Goal: Transaction & Acquisition: Purchase product/service

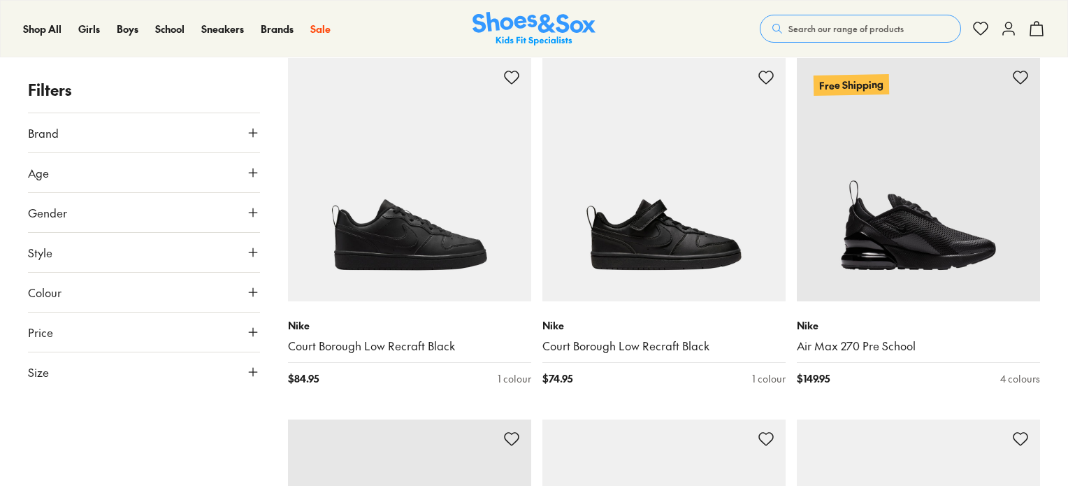
scroll to position [235, 0]
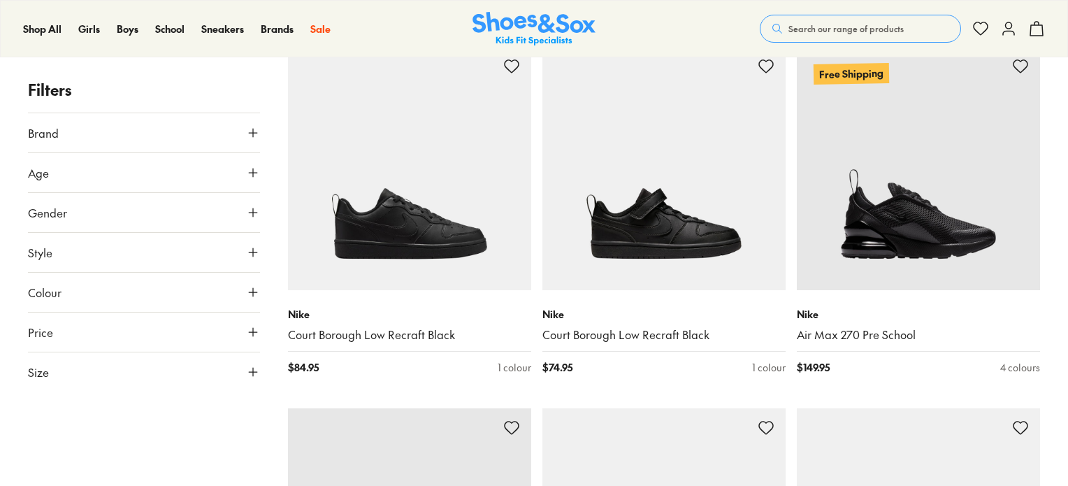
drag, startPoint x: 1071, startPoint y: 22, endPoint x: 1072, endPoint y: 78, distance: 55.9
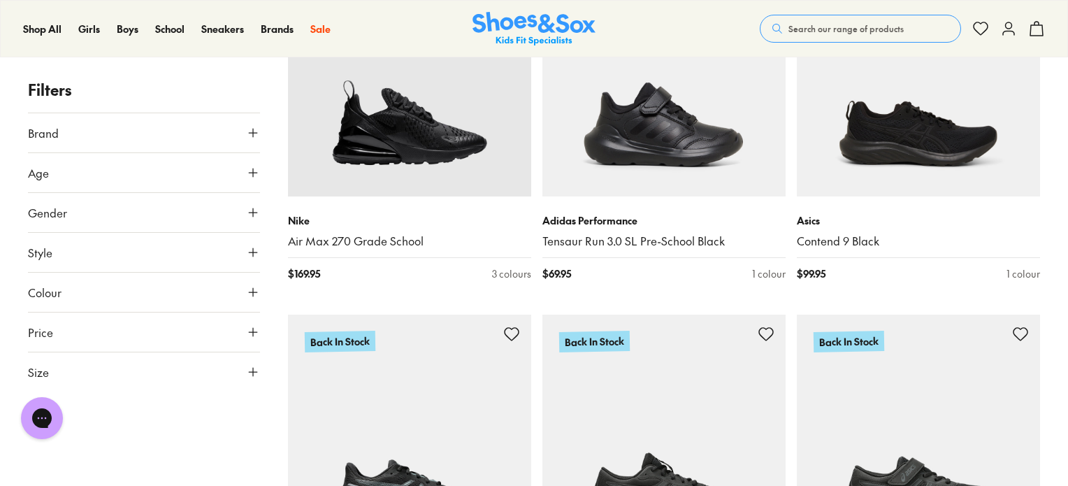
scroll to position [696, 0]
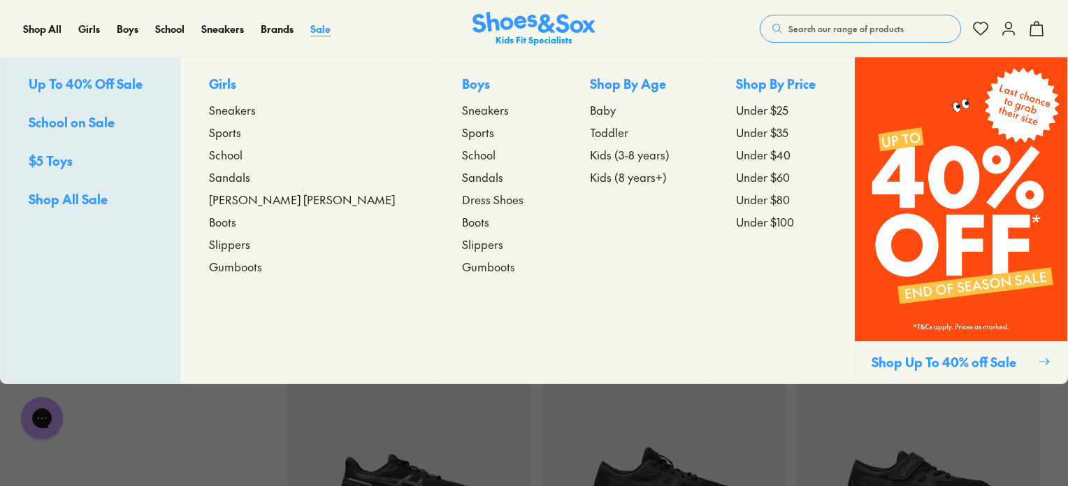
click at [319, 28] on span "Sale" at bounding box center [320, 29] width 20 height 14
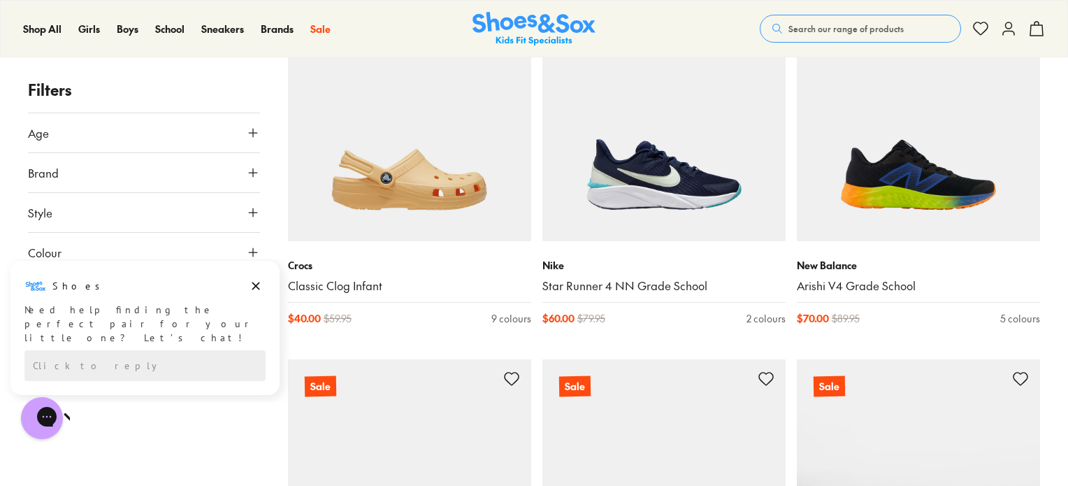
scroll to position [2173, 0]
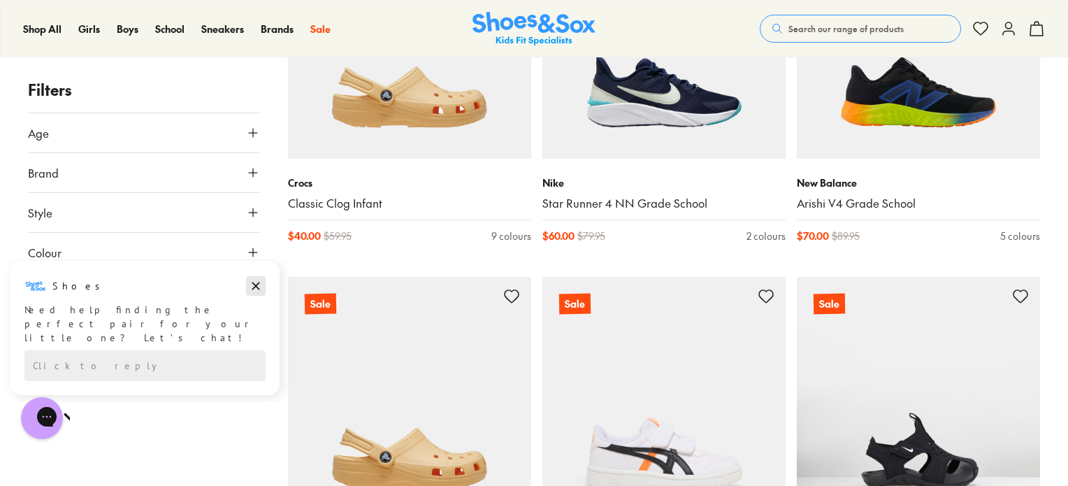
click at [253, 292] on icon "Dismiss campaign" at bounding box center [256, 285] width 14 height 17
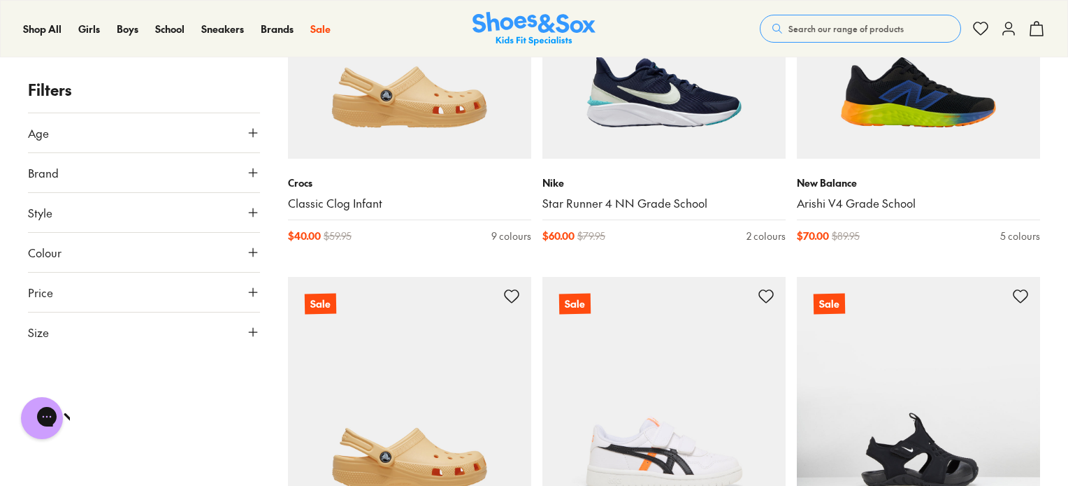
click at [254, 254] on icon at bounding box center [253, 252] width 14 height 14
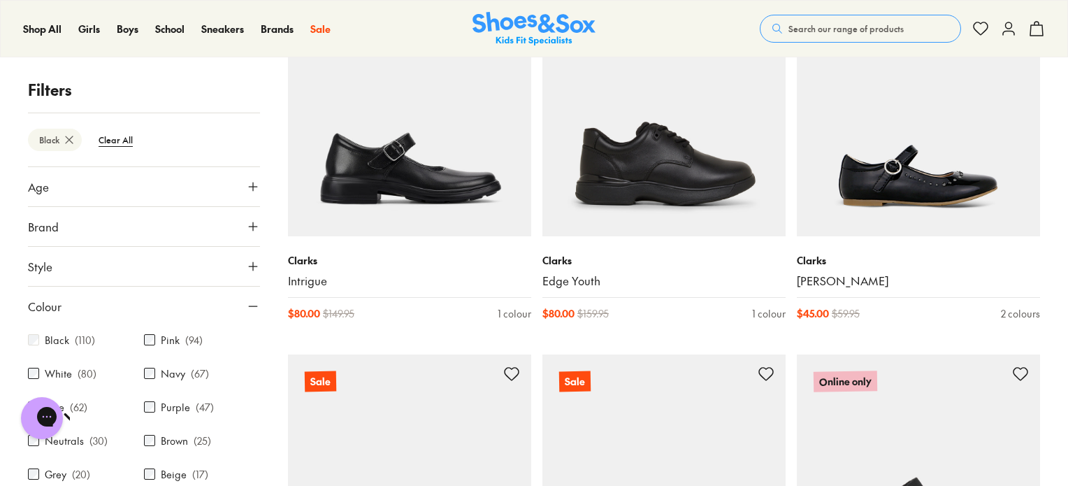
scroll to position [2858, 0]
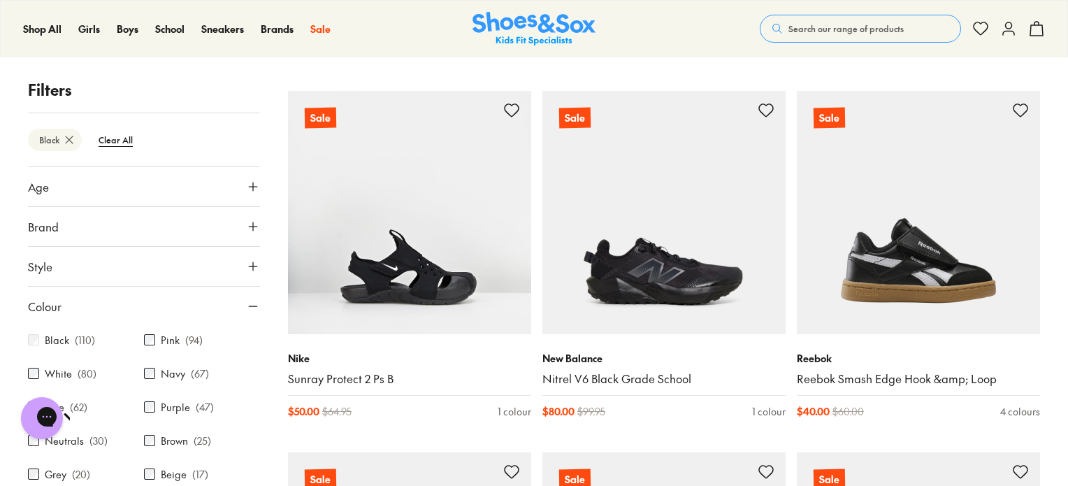
scroll to position [5274, 0]
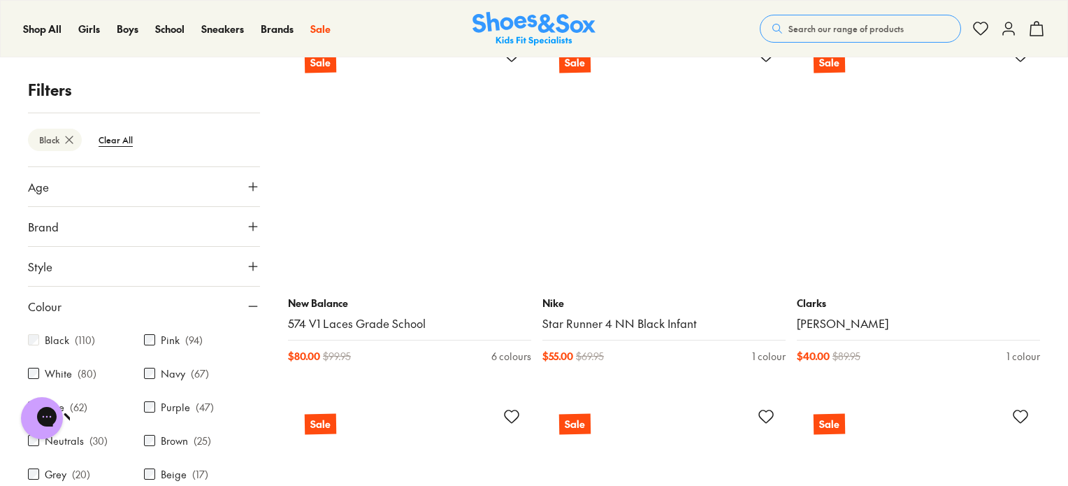
scroll to position [10183, 0]
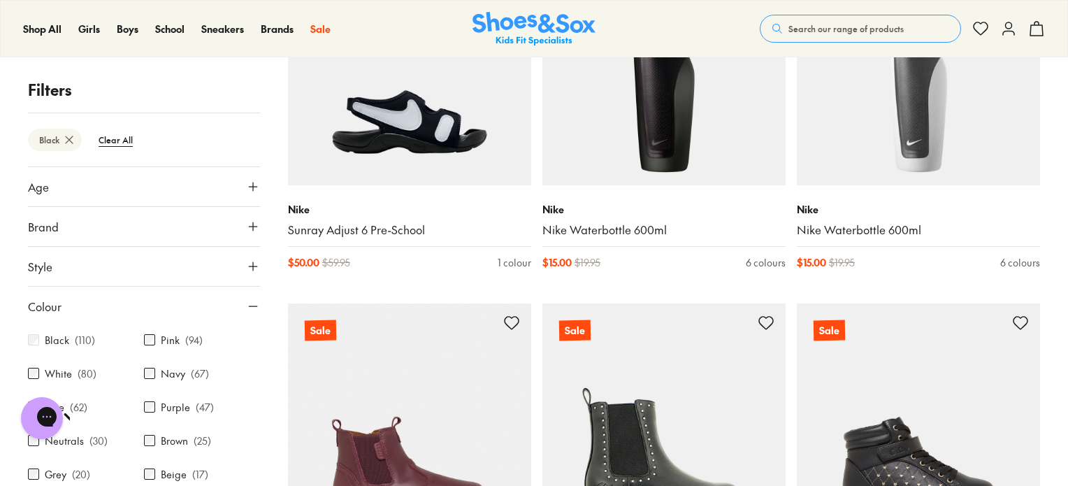
scroll to position [980, 0]
